Goal: Task Accomplishment & Management: Use online tool/utility

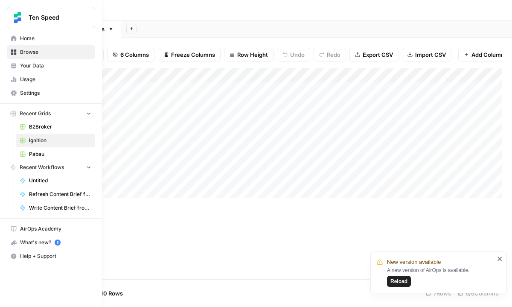
click at [12, 52] on icon at bounding box center [14, 52] width 6 height 6
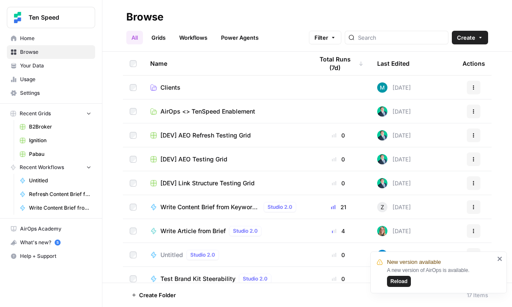
click at [194, 86] on link "Clients" at bounding box center [224, 87] width 149 height 9
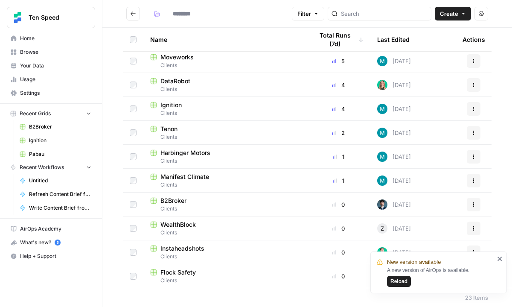
type input "*******"
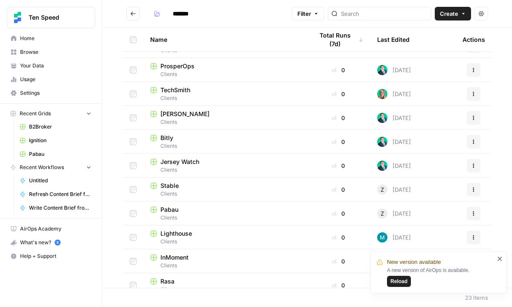
scroll to position [313, 0]
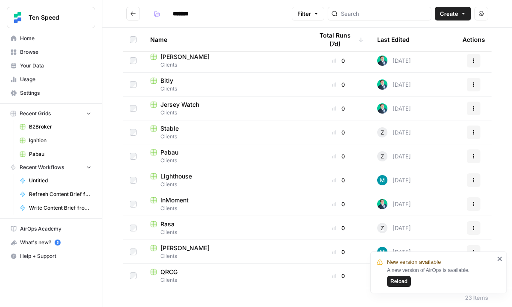
click at [404, 280] on span "Reload" at bounding box center [398, 281] width 17 height 8
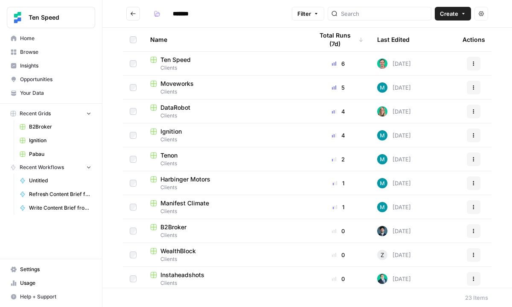
click at [199, 108] on div "DataRobot" at bounding box center [224, 107] width 149 height 9
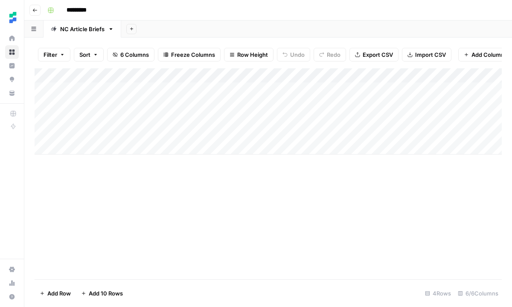
click at [153, 139] on div "Add Column" at bounding box center [268, 111] width 467 height 86
click at [145, 146] on div "Add Column" at bounding box center [268, 111] width 467 height 86
type textarea "**********"
click at [228, 141] on div "Add Column" at bounding box center [268, 118] width 467 height 101
click at [225, 149] on div "Add Column" at bounding box center [268, 118] width 467 height 101
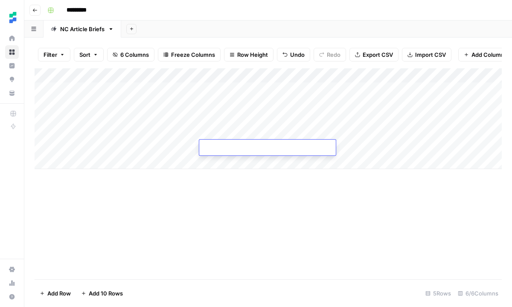
type textarea "**********"
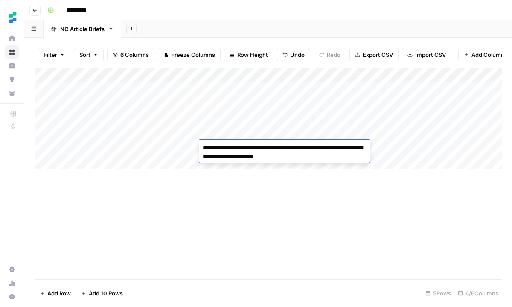
click at [255, 191] on div "Add Column" at bounding box center [268, 173] width 467 height 211
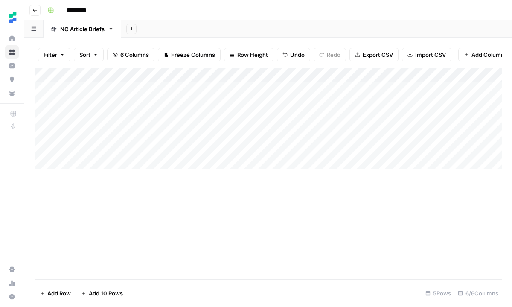
click at [304, 141] on div "Add Column" at bounding box center [268, 118] width 467 height 101
click at [304, 146] on div "Add Column" at bounding box center [268, 118] width 467 height 101
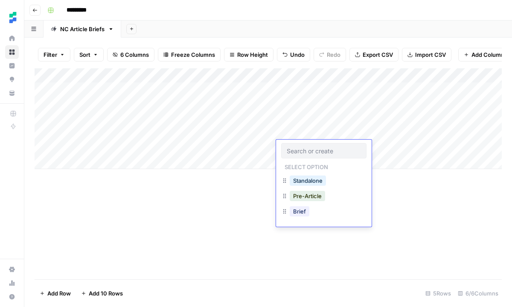
click at [304, 147] on input "text" at bounding box center [324, 151] width 74 height 8
click at [312, 180] on button "Standalone" at bounding box center [308, 180] width 36 height 10
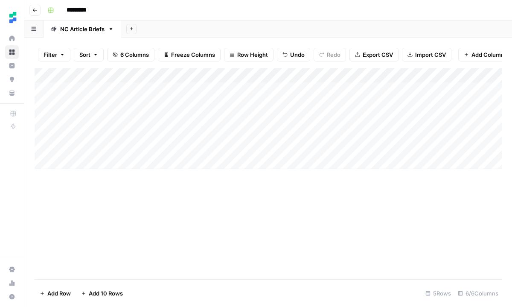
click at [442, 146] on div "Add Column" at bounding box center [268, 118] width 467 height 101
click at [396, 151] on div "Add Column" at bounding box center [268, 118] width 467 height 101
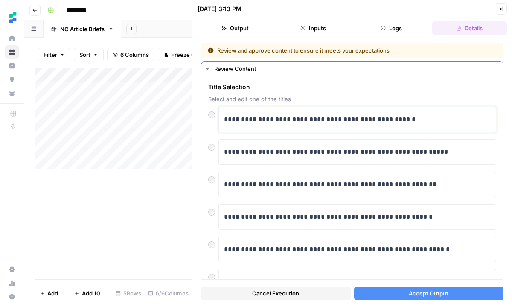
click at [313, 117] on p "**********" at bounding box center [357, 119] width 267 height 11
click at [409, 294] on span "Accept Output" at bounding box center [429, 293] width 40 height 9
